Goal: Find contact information

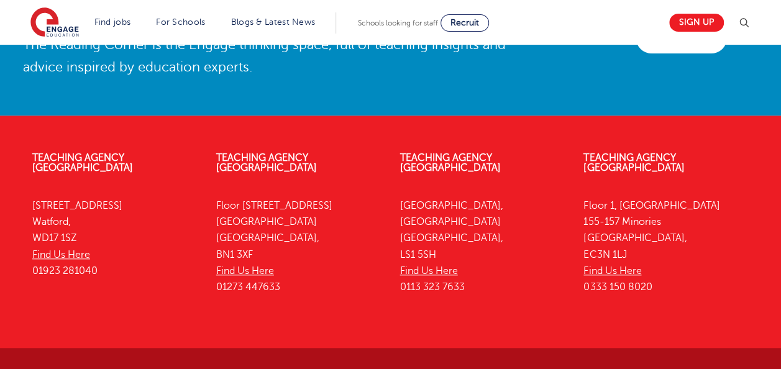
scroll to position [2904, 0]
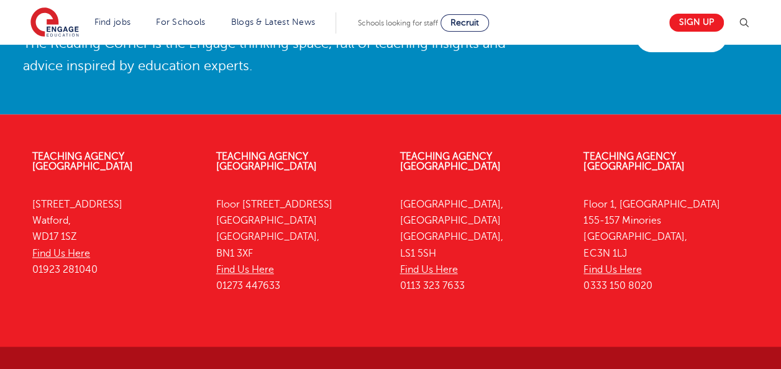
click at [321, 330] on div "Teaching Agency [GEOGRAPHIC_DATA][STREET_ADDRESS] Find Us Here 01923 281040 Tea…" at bounding box center [390, 290] width 781 height 315
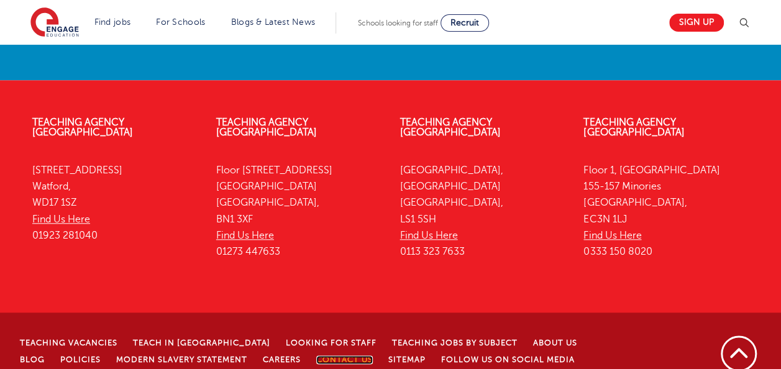
click at [318, 356] on link "Contact Us" at bounding box center [344, 360] width 57 height 9
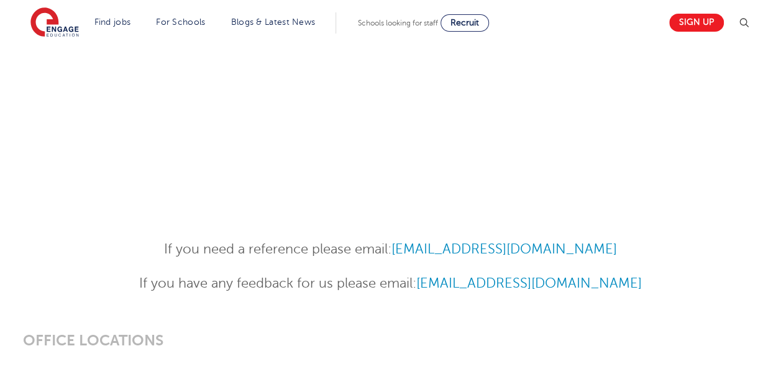
scroll to position [932, 0]
